Goal: Obtain resource: Download file/media

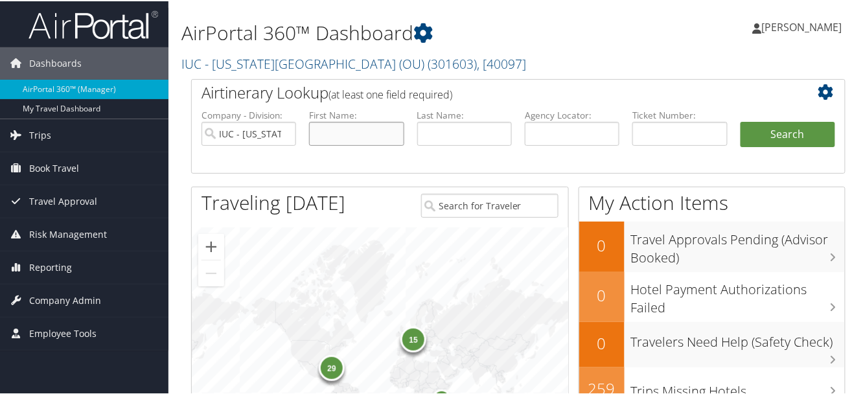
click at [343, 136] on input "text" at bounding box center [356, 132] width 95 height 24
type input "[PERSON_NAME]"
click at [740, 120] on button "Search" at bounding box center [787, 133] width 95 height 26
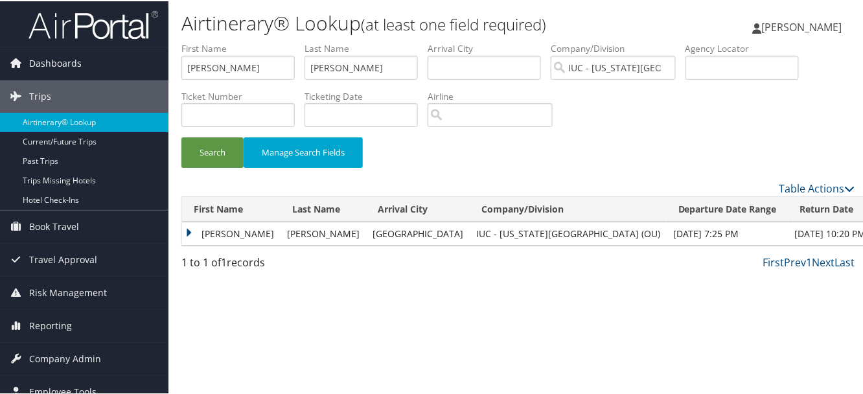
click at [217, 234] on td "SAMUEL EMERSON" at bounding box center [231, 232] width 98 height 23
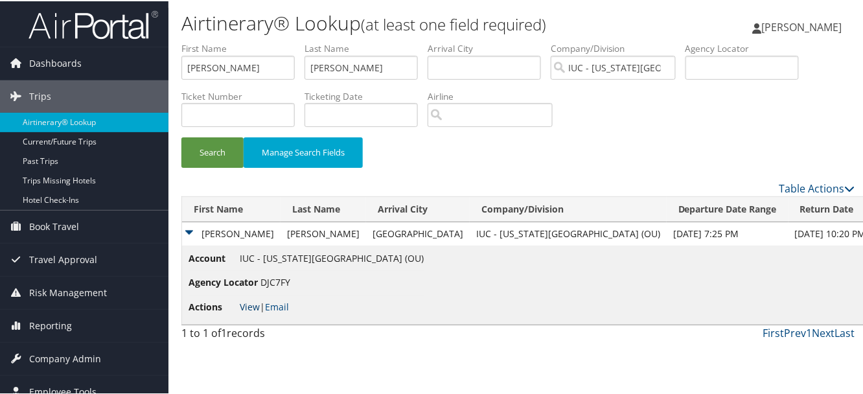
click at [250, 304] on link "View" at bounding box center [250, 305] width 20 height 12
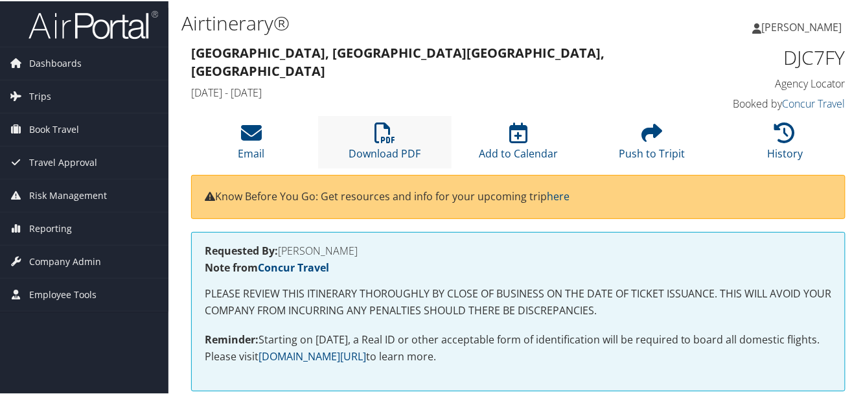
click at [396, 132] on li "Download PDF" at bounding box center [384, 141] width 133 height 52
